Goal: Task Accomplishment & Management: Complete application form

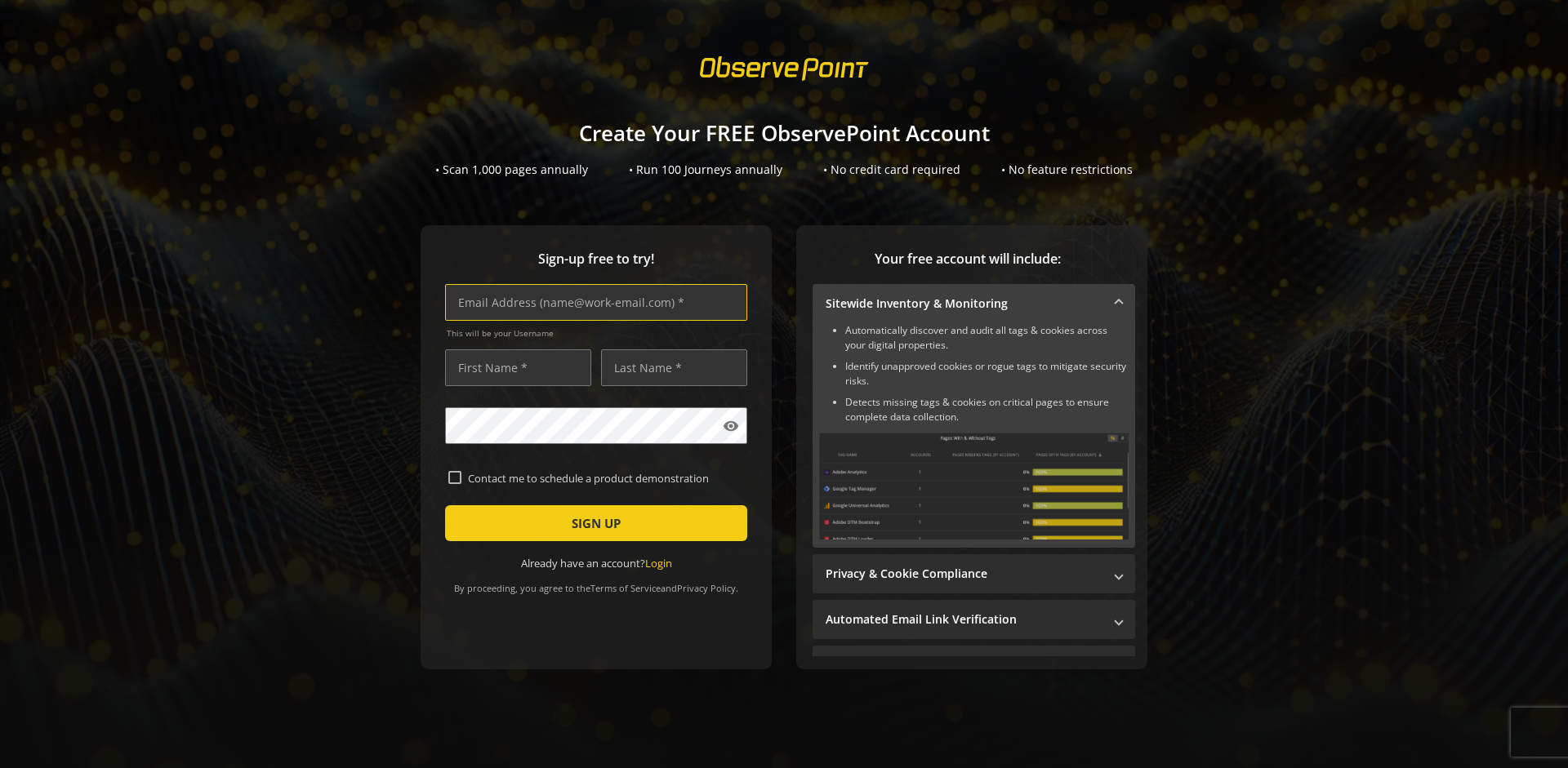
click at [592, 302] on input "text" at bounding box center [596, 303] width 302 height 37
type input "[EMAIL_ADDRESS][DOMAIN_NAME]"
click at [514, 368] on input "text" at bounding box center [518, 368] width 147 height 37
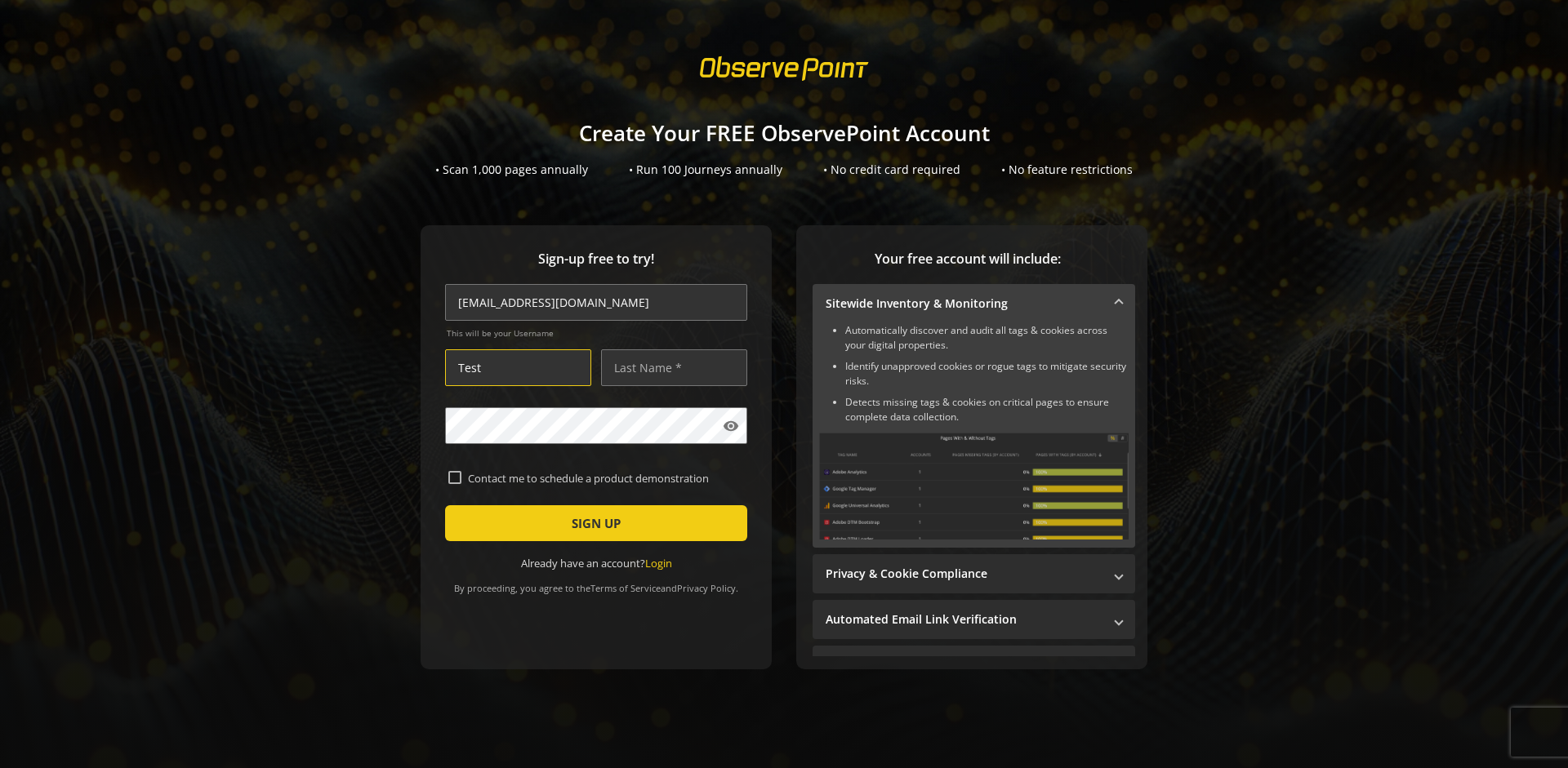
type input "Test"
click at [670, 368] on input "text" at bounding box center [674, 368] width 147 height 37
type input "Test"
click at [592, 523] on span "SIGN UP" at bounding box center [596, 523] width 49 height 29
